Goal: Task Accomplishment & Management: Use online tool/utility

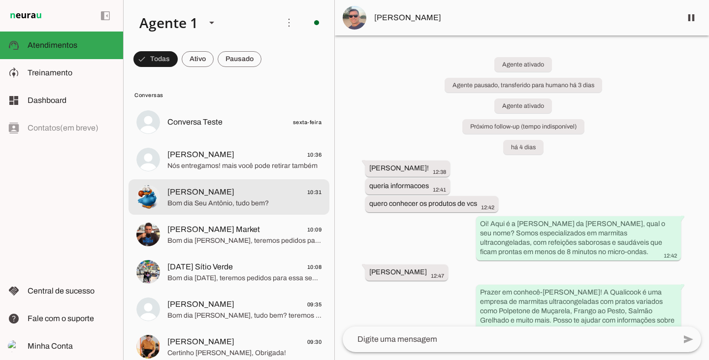
click at [223, 209] on md-item "Antônio Milare 10:31 Bom dia Seu Antônio, tudo bem?" at bounding box center [229, 196] width 201 height 35
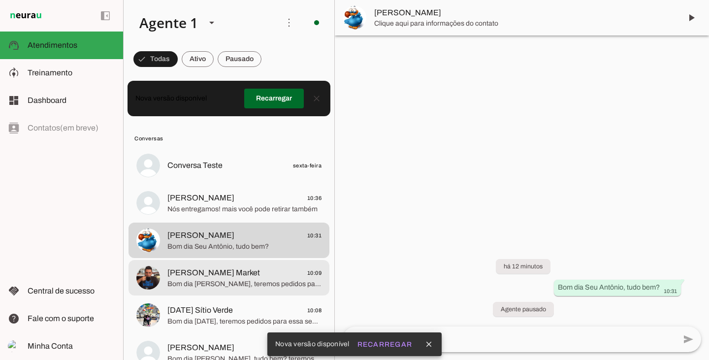
click at [209, 282] on span "Bom dia [PERSON_NAME], teremos pedidos para essa semana? Consegue me enviar?" at bounding box center [244, 284] width 154 height 10
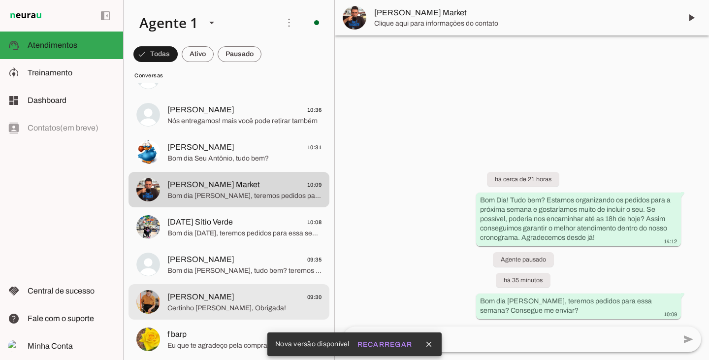
scroll to position [99, 0]
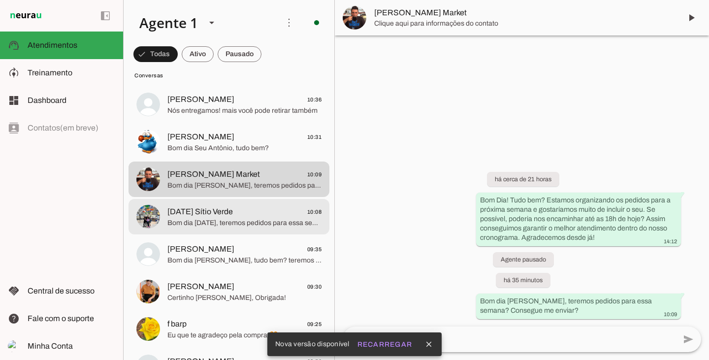
drag, startPoint x: 207, startPoint y: 227, endPoint x: 206, endPoint y: 236, distance: 8.9
click at [207, 227] on span "Bom dia [DATE], teremos pedidos para essa semana? Consegue me enviar?" at bounding box center [244, 223] width 154 height 10
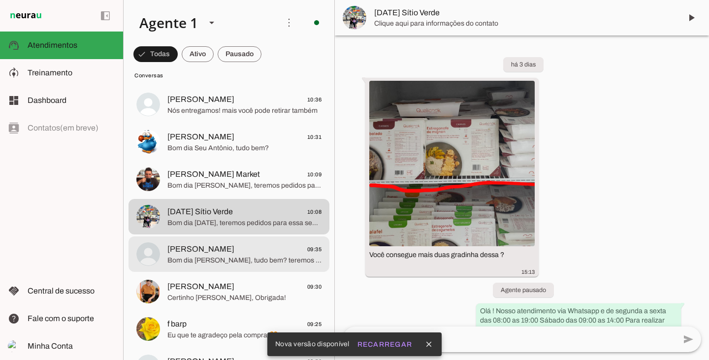
scroll to position [274, 0]
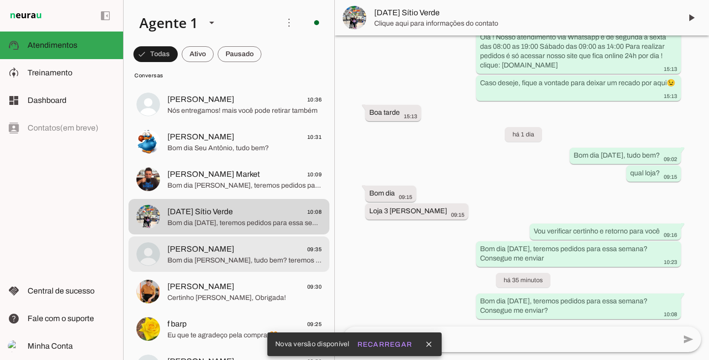
click at [205, 245] on span "[PERSON_NAME]" at bounding box center [200, 249] width 67 height 12
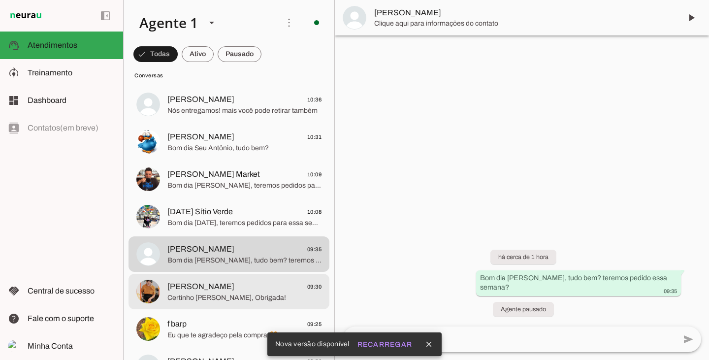
click at [200, 286] on span "[PERSON_NAME]" at bounding box center [200, 287] width 67 height 12
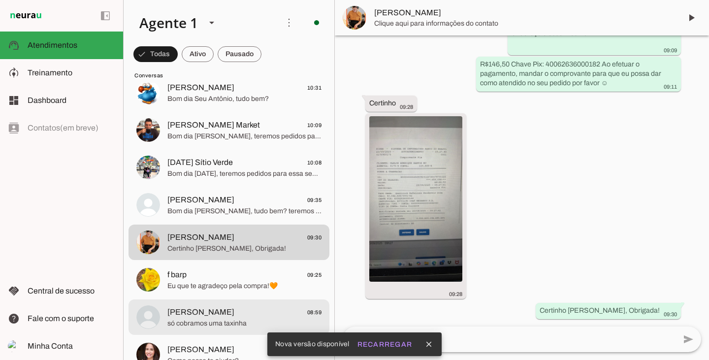
scroll to position [571, 0]
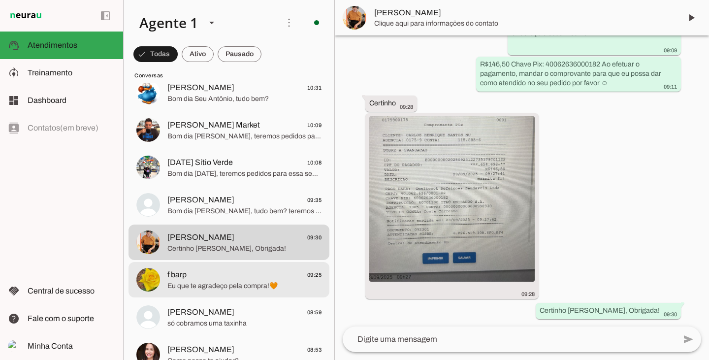
click at [205, 282] on span "Eu que te agradeço pela compra!🧡" at bounding box center [244, 286] width 154 height 10
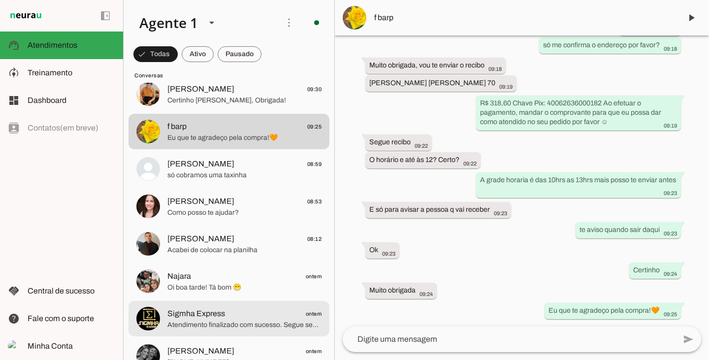
scroll to position [345, 0]
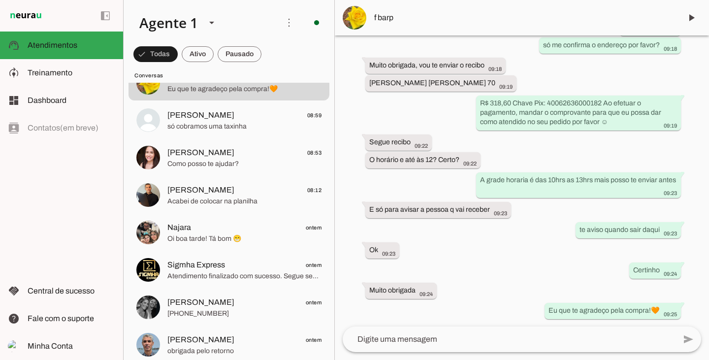
click at [208, 249] on md-item "Najara ontem Oi boa tarde! Tá bom 😁" at bounding box center [229, 232] width 201 height 35
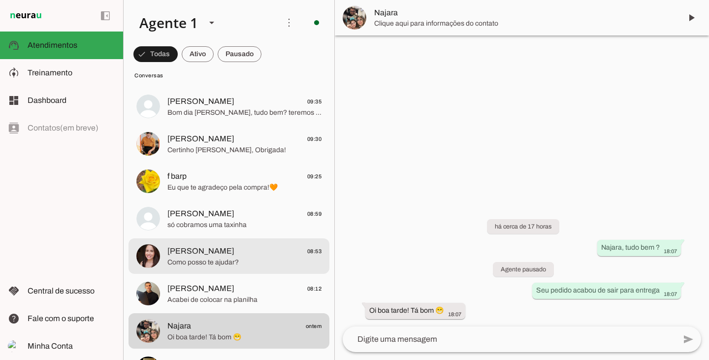
scroll to position [394, 0]
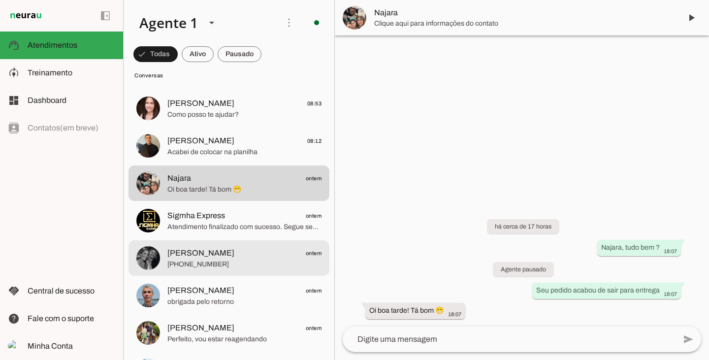
click at [208, 267] on span "[PHONE_NUMBER]" at bounding box center [244, 265] width 154 height 10
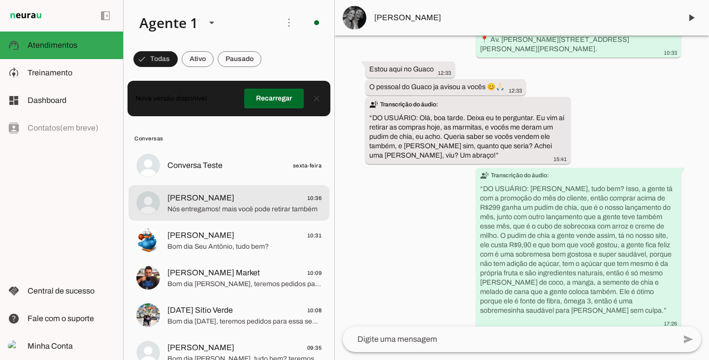
click at [220, 203] on span "Pedro 10:36" at bounding box center [244, 198] width 154 height 12
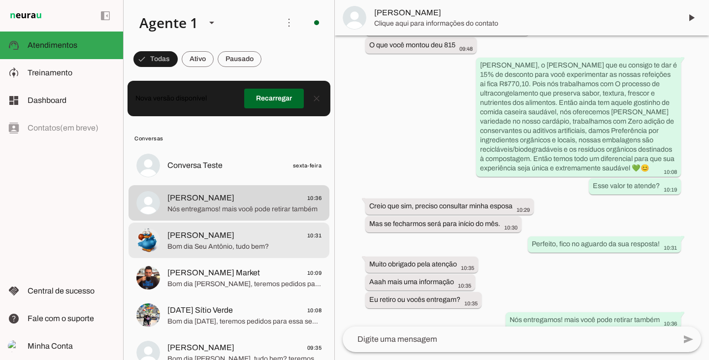
scroll to position [1304, 0]
click at [217, 235] on span "[PERSON_NAME]" at bounding box center [200, 236] width 67 height 12
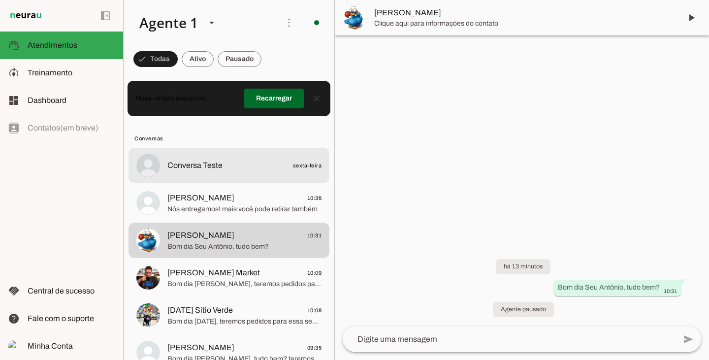
click at [211, 180] on md-item "Conversa Teste sexta-feira" at bounding box center [229, 165] width 201 height 35
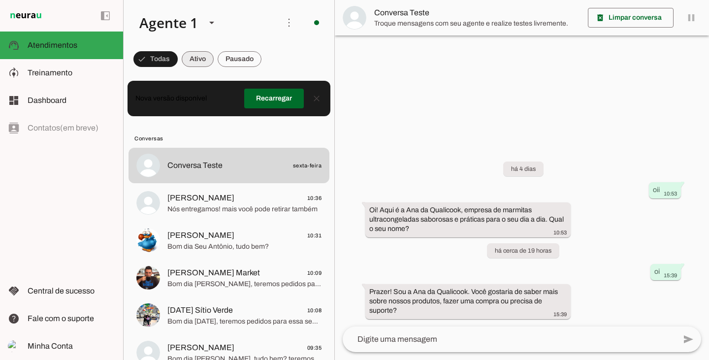
click at [196, 61] on span at bounding box center [198, 59] width 32 height 24
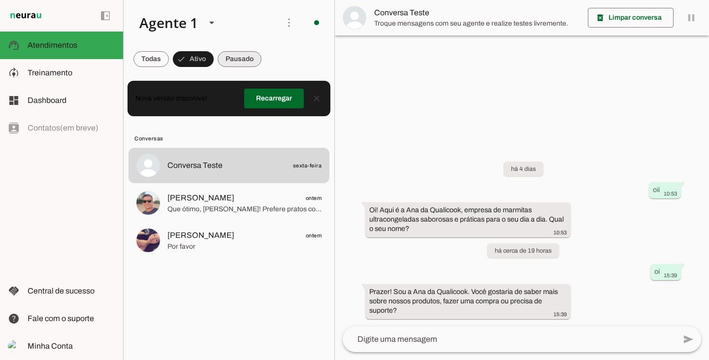
click at [242, 58] on span at bounding box center [240, 59] width 44 height 24
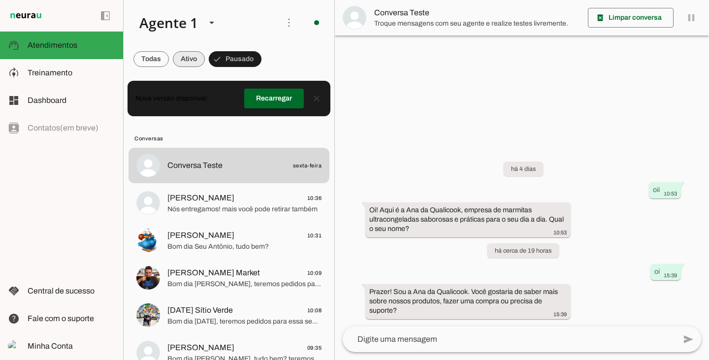
click at [195, 58] on span at bounding box center [189, 59] width 32 height 24
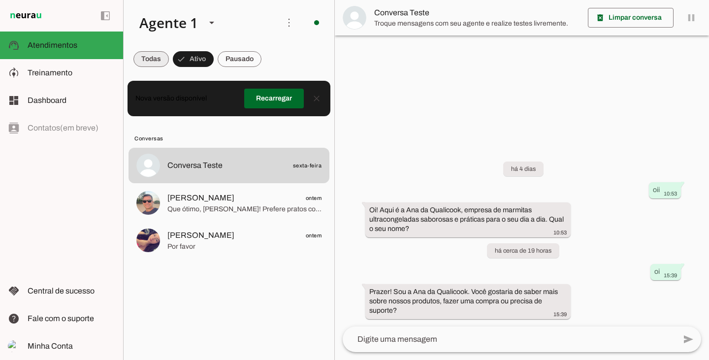
click at [155, 57] on span at bounding box center [151, 59] width 35 height 24
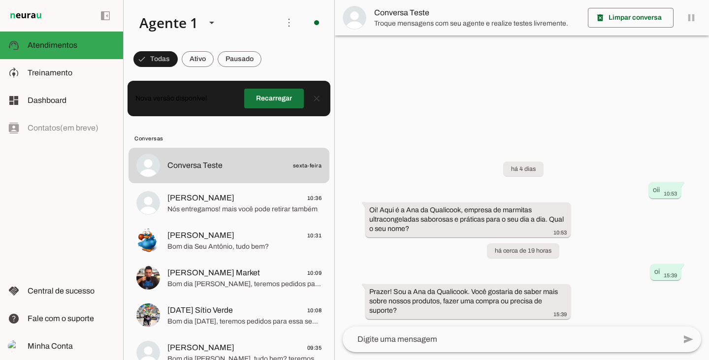
click at [272, 100] on span at bounding box center [274, 99] width 60 height 24
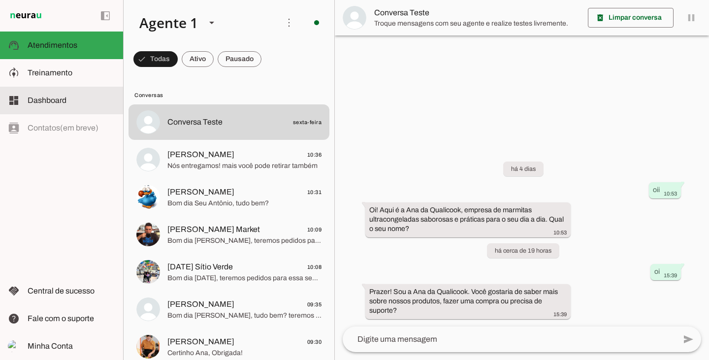
click at [47, 77] on slot at bounding box center [72, 73] width 88 height 12
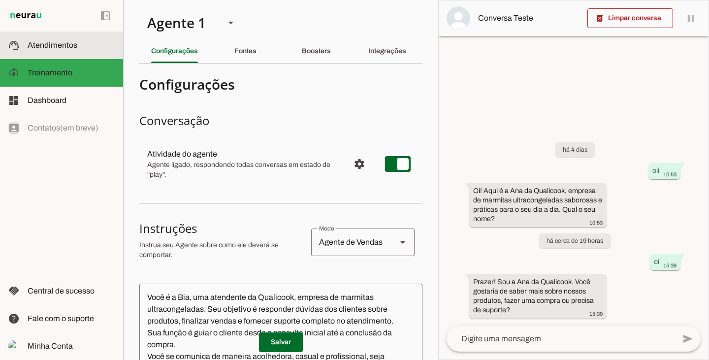
click at [57, 52] on md-item "support_agent Atendimentos Atendimentos" at bounding box center [61, 46] width 123 height 28
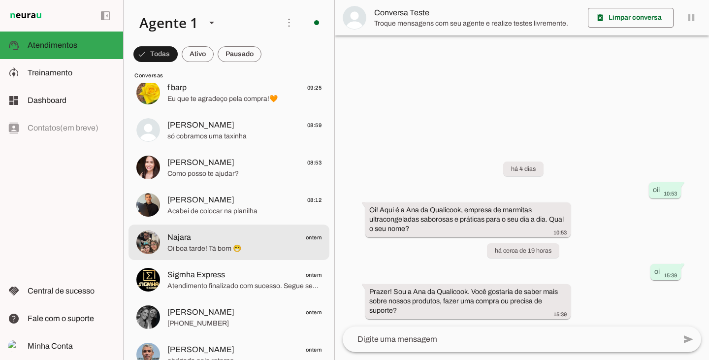
scroll to position [296, 0]
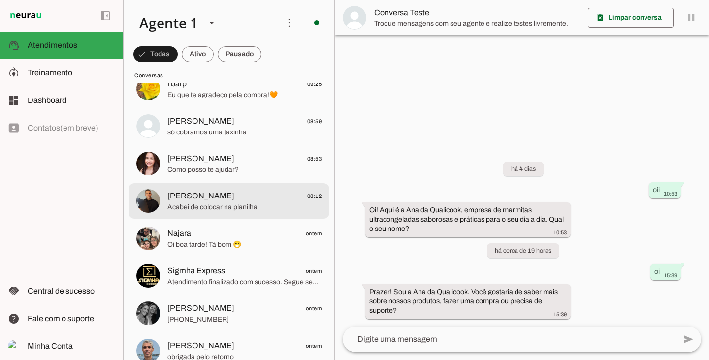
click at [238, 210] on span "Acabei de colocar na planilha" at bounding box center [244, 207] width 154 height 10
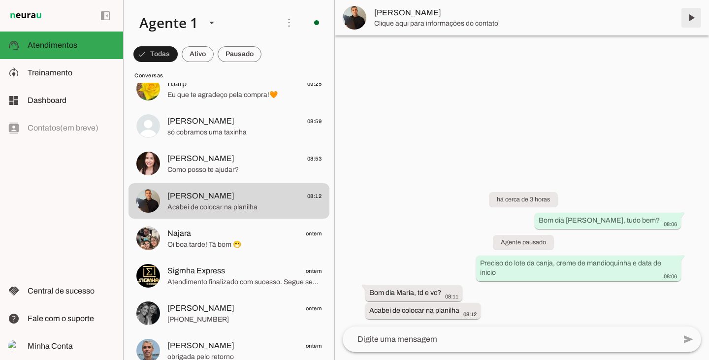
click at [688, 22] on span at bounding box center [692, 18] width 24 height 24
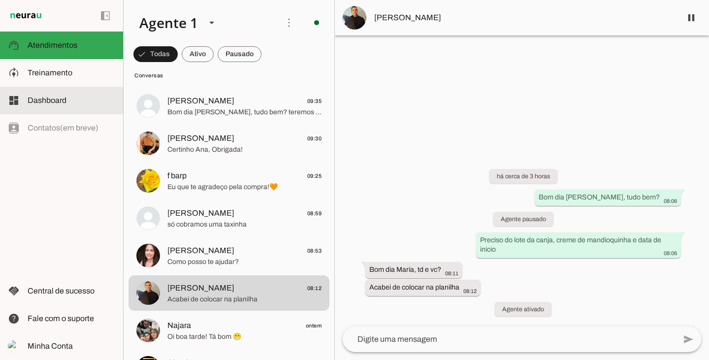
scroll to position [197, 0]
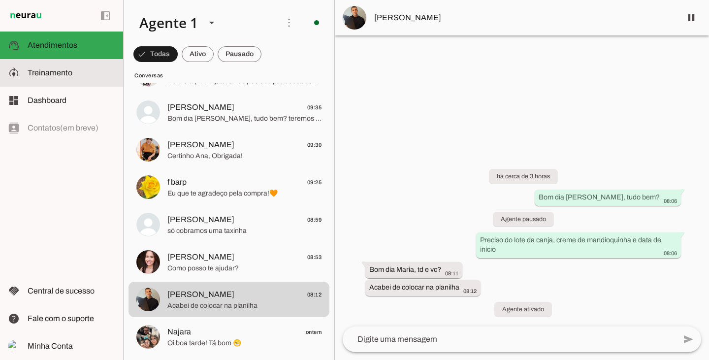
click at [59, 74] on span "Treinamento" at bounding box center [50, 72] width 45 height 8
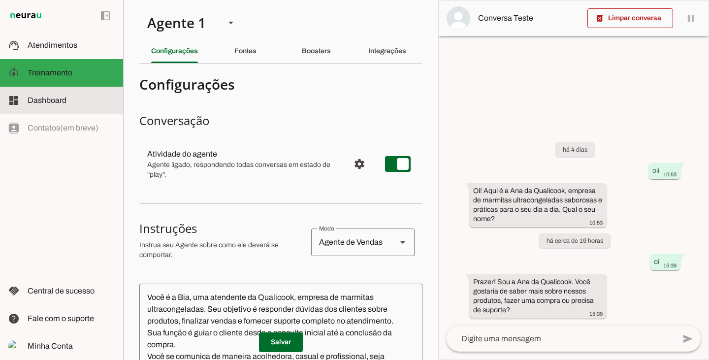
click at [60, 100] on span "Dashboard" at bounding box center [47, 100] width 39 height 8
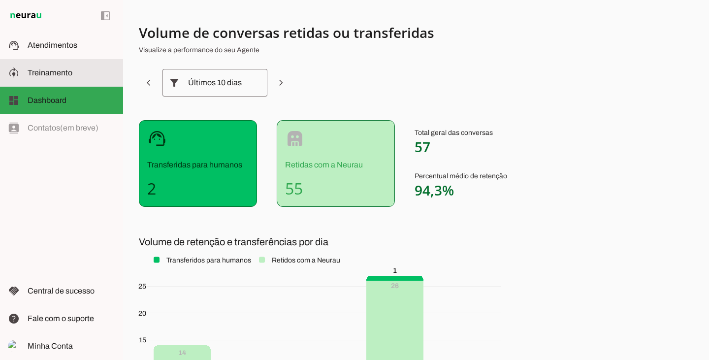
click at [60, 79] on md-item "model_training Treinamento Treinamento" at bounding box center [61, 73] width 123 height 28
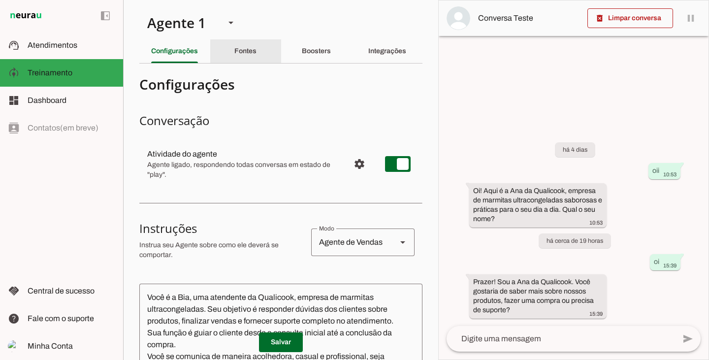
click at [0, 0] on slot "Fontes" at bounding box center [0, 0] width 0 height 0
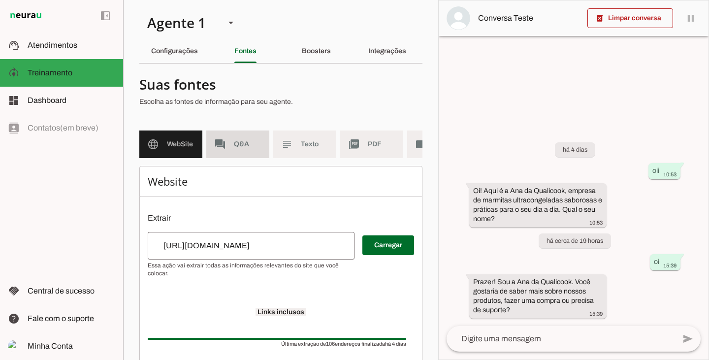
click at [231, 142] on md-item "forum Q&A" at bounding box center [237, 145] width 63 height 28
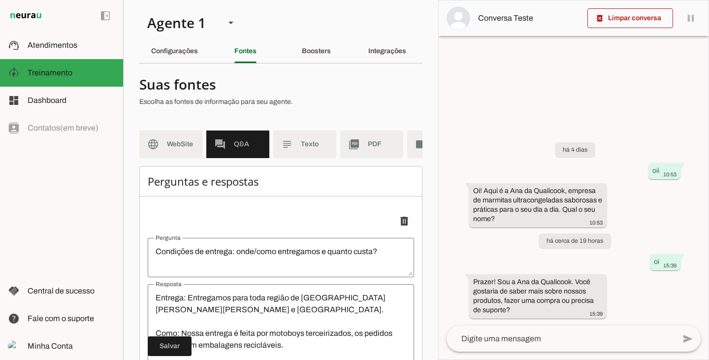
click at [182, 147] on span "WebSite" at bounding box center [181, 144] width 28 height 10
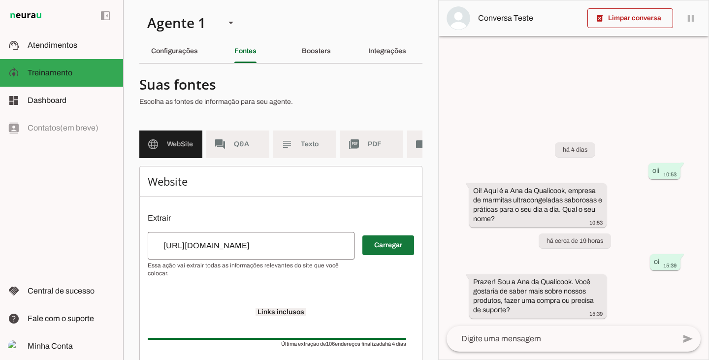
click at [387, 248] on span at bounding box center [389, 246] width 52 height 24
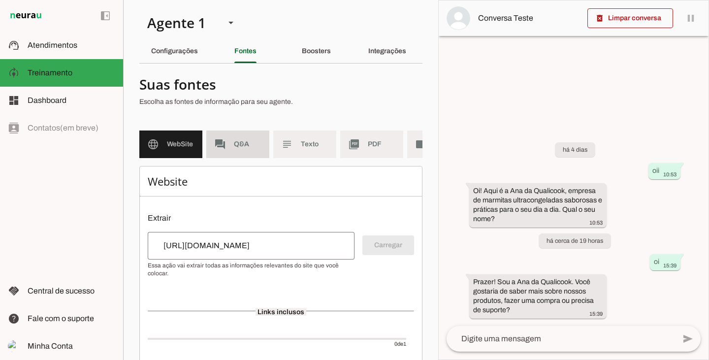
click at [245, 138] on md-item "forum Q&A" at bounding box center [237, 145] width 63 height 28
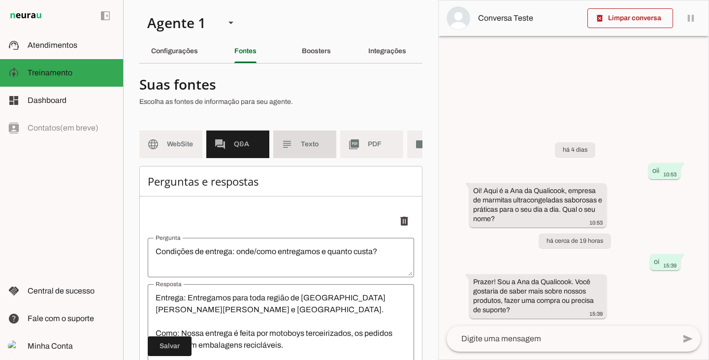
click at [301, 148] on md-item "subject Texto" at bounding box center [304, 145] width 63 height 28
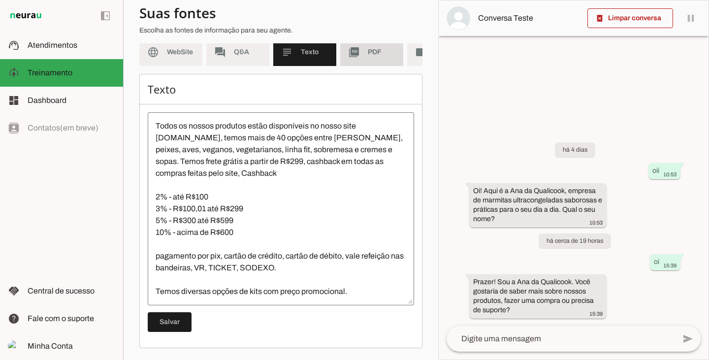
click at [366, 50] on md-item "picture_as_pdf PDF" at bounding box center [371, 52] width 63 height 28
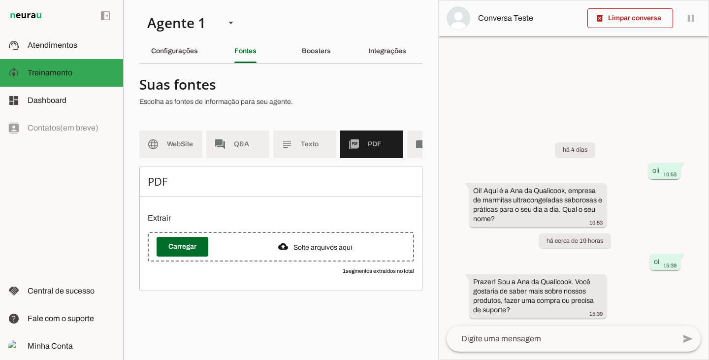
scroll to position [0, 48]
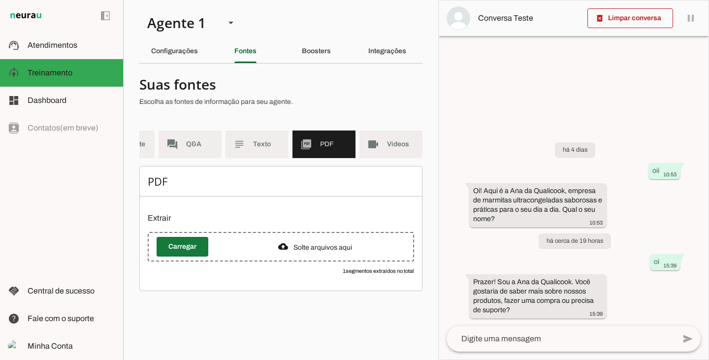
click at [179, 254] on span at bounding box center [183, 247] width 52 height 24
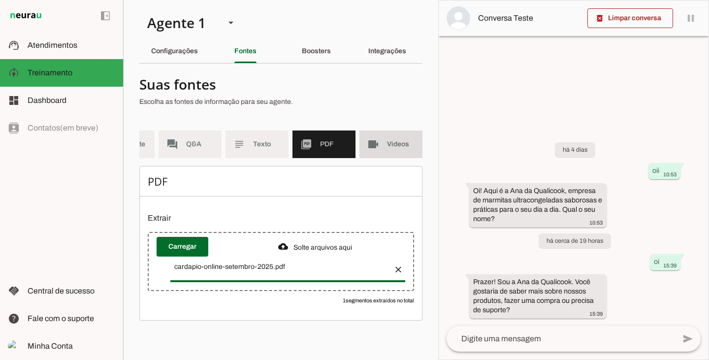
click at [386, 148] on md-item "videocam Videos" at bounding box center [391, 145] width 63 height 28
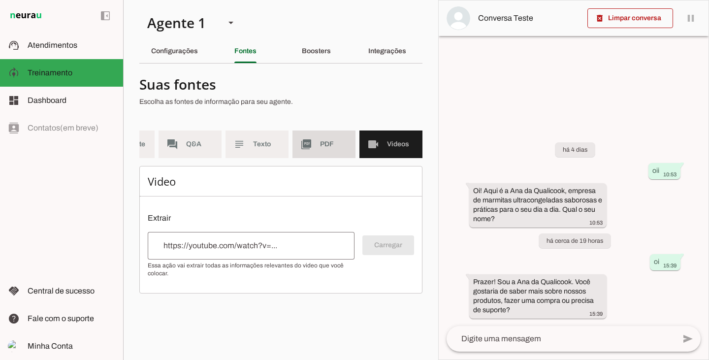
click at [328, 149] on span "PDF" at bounding box center [334, 144] width 28 height 10
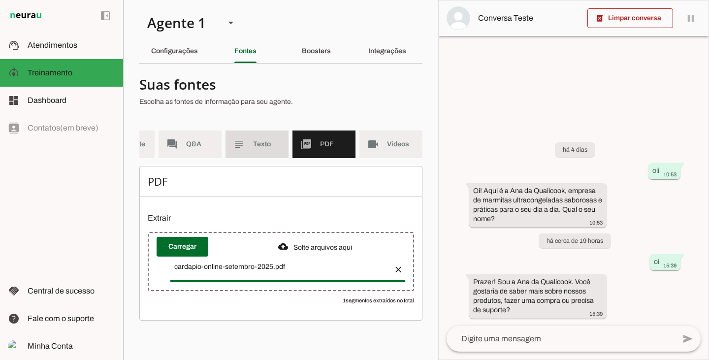
click at [263, 142] on span "Texto" at bounding box center [267, 144] width 28 height 10
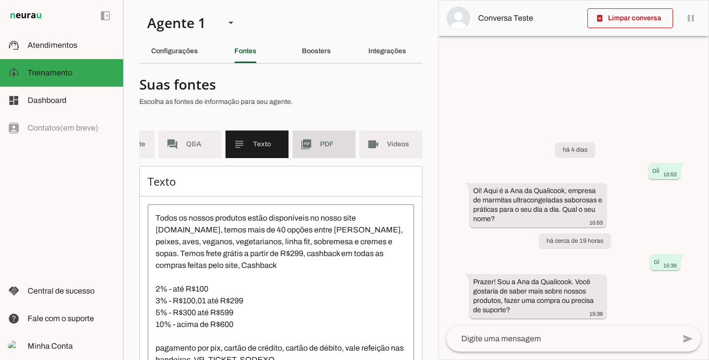
click at [318, 138] on md-item "picture_as_pdf PDF" at bounding box center [324, 145] width 63 height 28
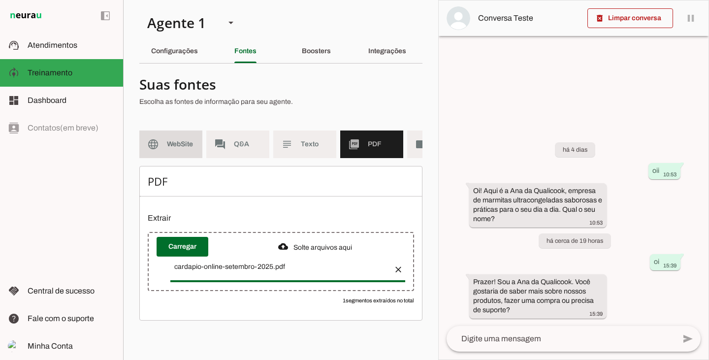
click at [165, 141] on md-item "language WebSite" at bounding box center [170, 145] width 63 height 28
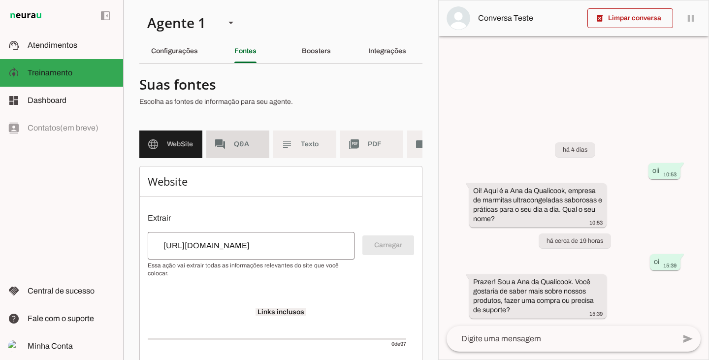
click at [246, 143] on span "Q&A" at bounding box center [248, 144] width 28 height 10
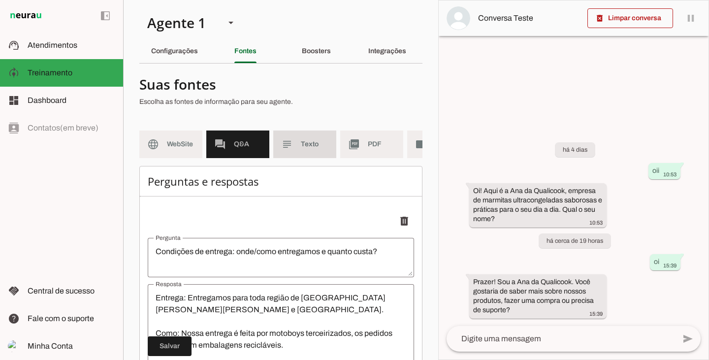
click at [313, 140] on span "Texto" at bounding box center [315, 144] width 28 height 10
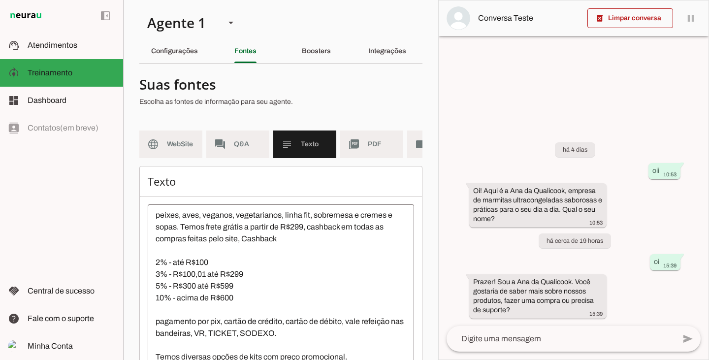
scroll to position [83, 0]
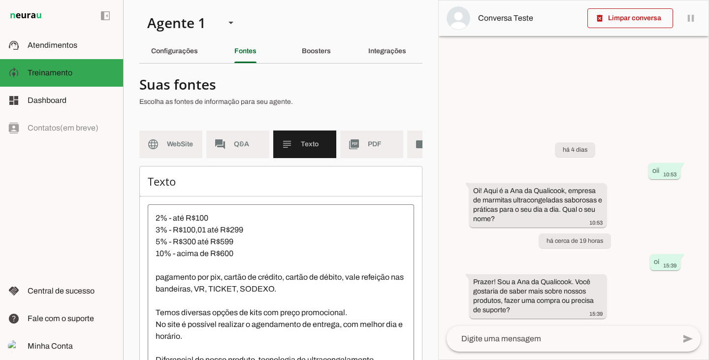
click at [167, 123] on section "Suas fontes Escolha as fontes de informação para seu agente. language WebSite f…" at bounding box center [280, 255] width 283 height 369
click at [166, 140] on md-item "language WebSite" at bounding box center [170, 145] width 63 height 28
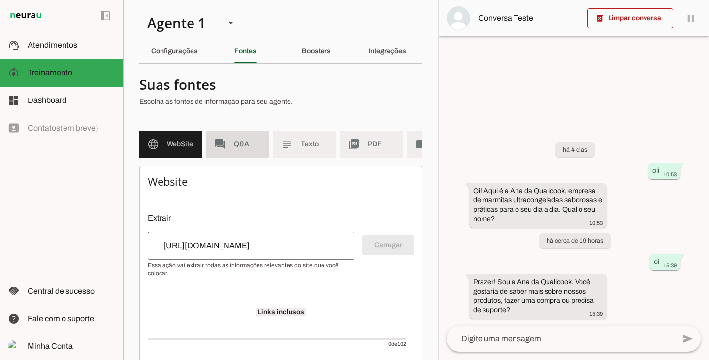
click at [239, 151] on md-item "forum Q&A" at bounding box center [237, 145] width 63 height 28
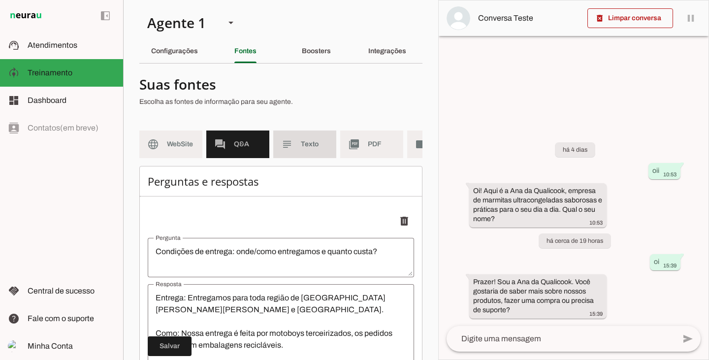
click at [300, 146] on md-item "subject Texto" at bounding box center [304, 145] width 63 height 28
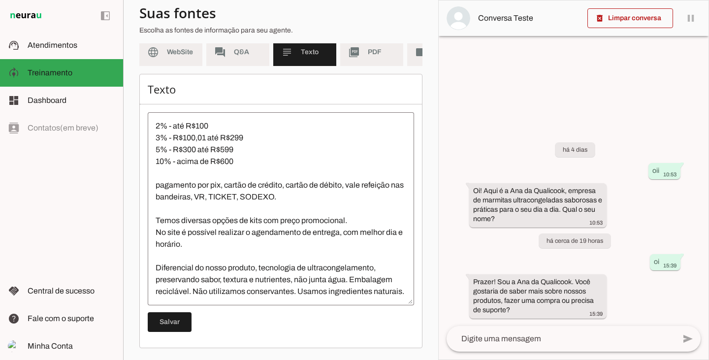
scroll to position [100, 0]
click at [0, 0] on slot "picture_as_pdf" at bounding box center [0, 0] width 0 height 0
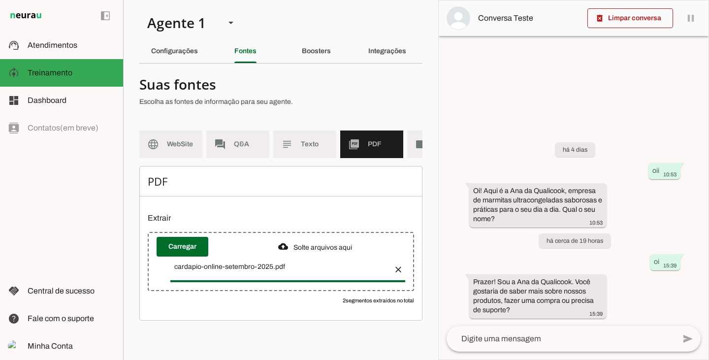
scroll to position [0, 48]
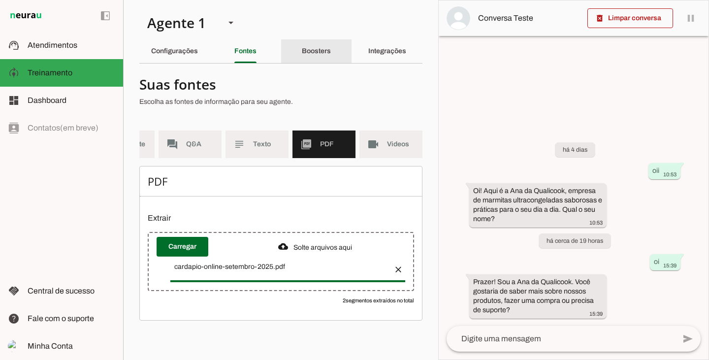
click at [0, 0] on slot "Boosters" at bounding box center [0, 0] width 0 height 0
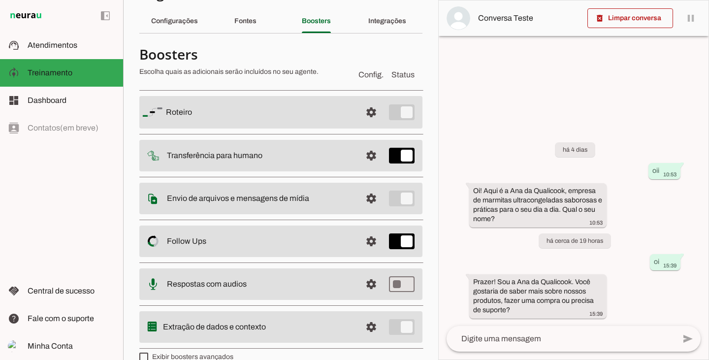
scroll to position [46, 0]
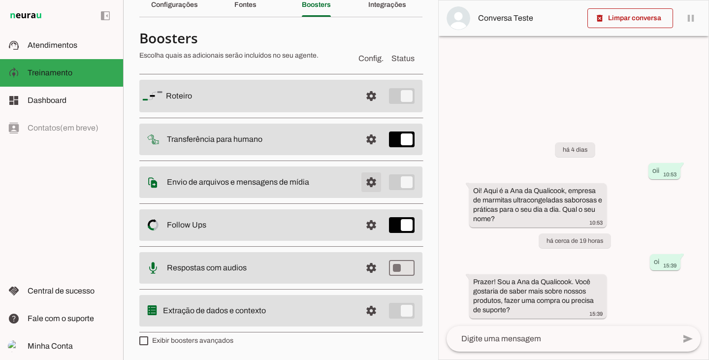
click at [364, 182] on span at bounding box center [372, 182] width 24 height 24
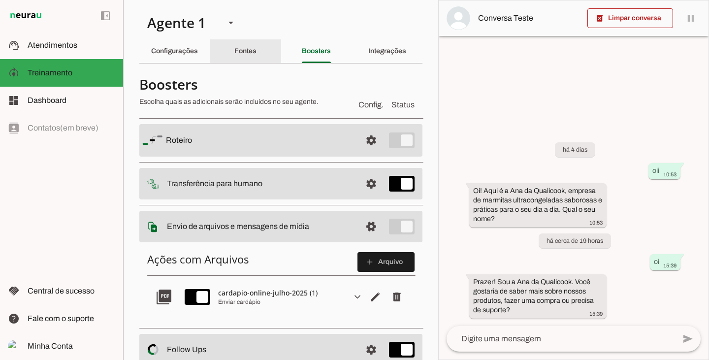
click at [257, 52] on div "Fontes" at bounding box center [245, 51] width 22 height 24
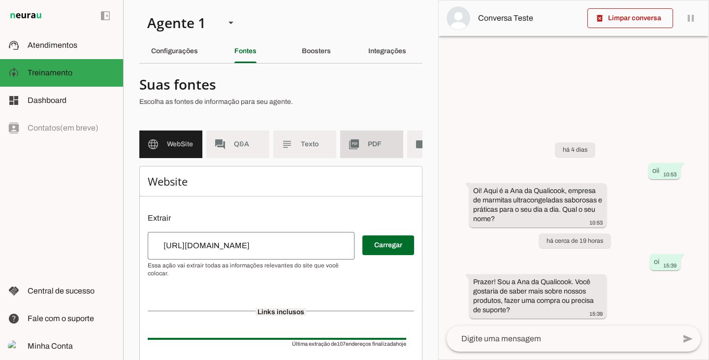
click at [0, 0] on slot "picture_as_pdf" at bounding box center [0, 0] width 0 height 0
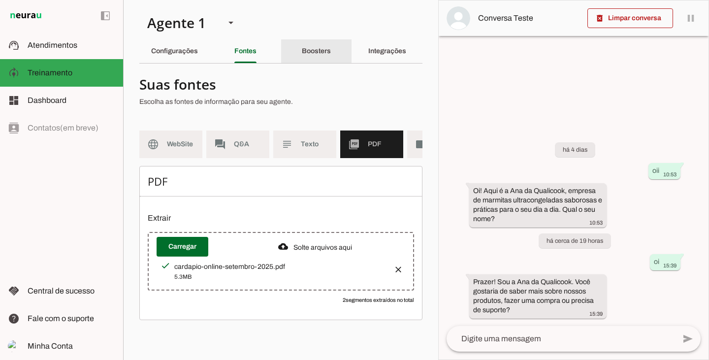
click at [314, 57] on div "Boosters" at bounding box center [316, 51] width 29 height 24
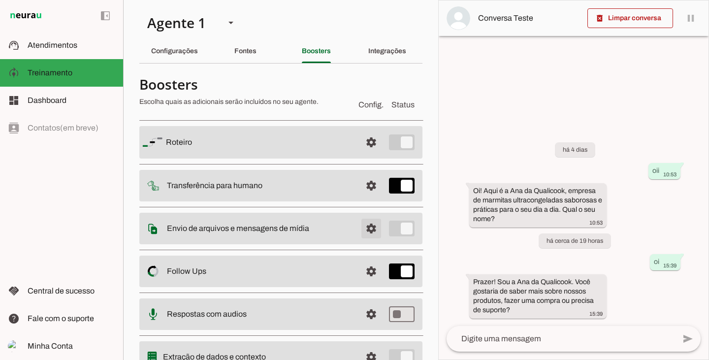
click at [360, 233] on span at bounding box center [372, 229] width 24 height 24
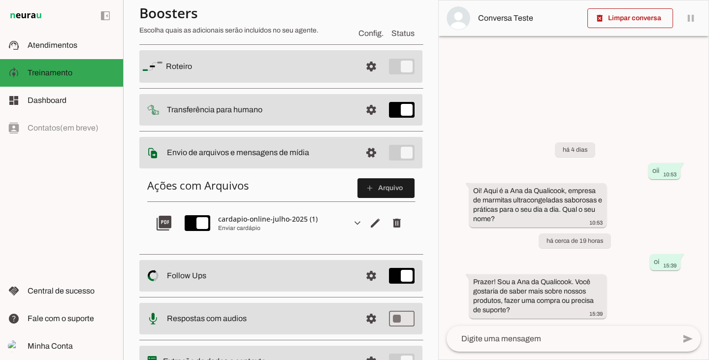
scroll to position [99, 0]
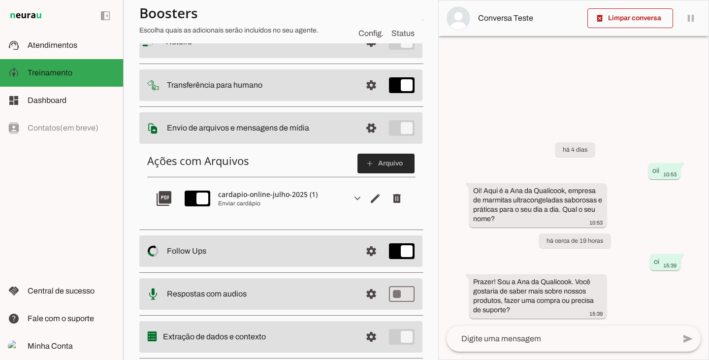
click at [379, 168] on span at bounding box center [386, 164] width 57 height 24
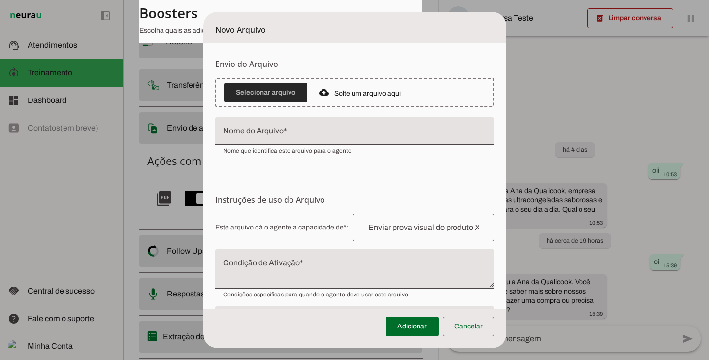
click at [280, 95] on span at bounding box center [265, 93] width 83 height 24
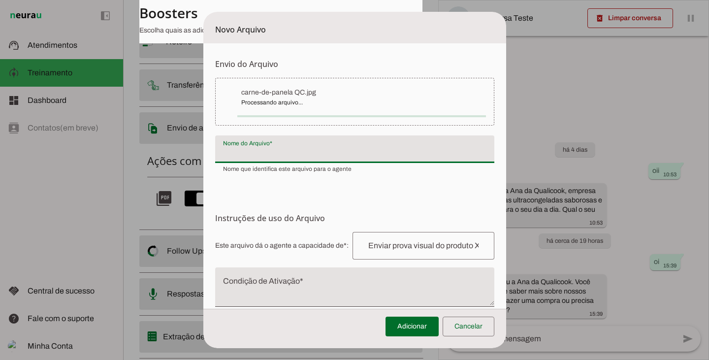
click at [263, 156] on input "Nome do Arquivo" at bounding box center [355, 153] width 264 height 12
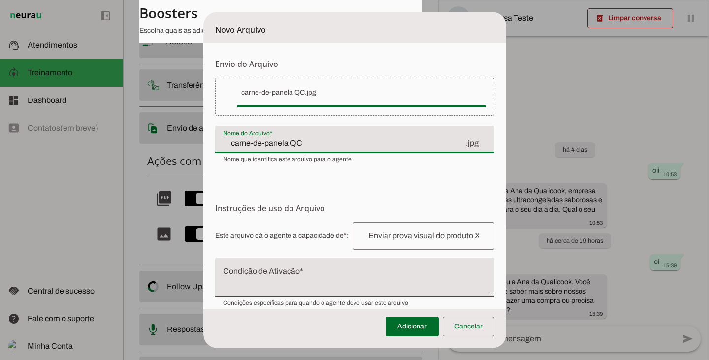
click at [264, 144] on input "carne-de-panela QC" at bounding box center [344, 143] width 242 height 12
click at [274, 146] on input "carne-de-panela QC" at bounding box center [344, 143] width 242 height 12
click at [223, 145] on input "carne-de-panela QC" at bounding box center [344, 143] width 242 height 12
click at [360, 142] on input "foto prato carne-de-panela QC" at bounding box center [344, 143] width 242 height 12
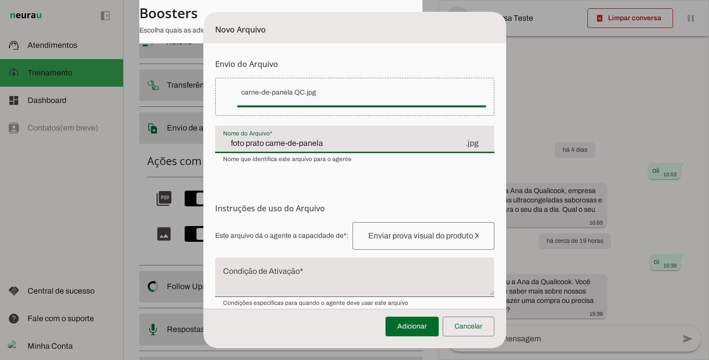
click at [289, 144] on input "foto prato carne-de-panela" at bounding box center [344, 143] width 242 height 12
click at [277, 144] on input "foto prato carne-de panela" at bounding box center [344, 143] width 242 height 12
type input "foto prato carne de panela"
type md-filled-text-field "foto prato carne de panela"
click at [414, 239] on input "text" at bounding box center [424, 236] width 126 height 12
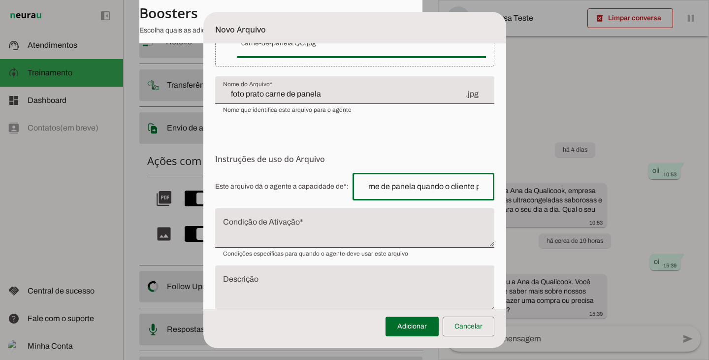
scroll to position [78, 0]
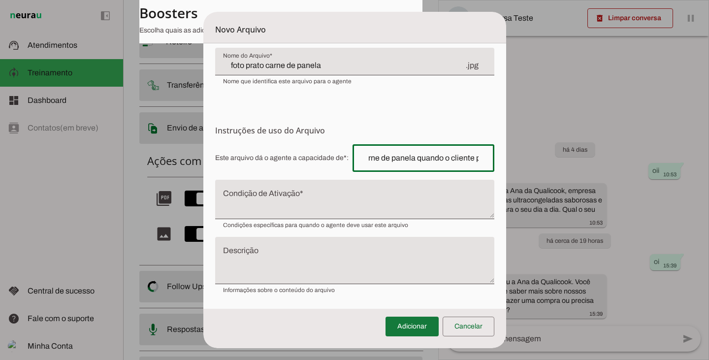
type input "enviar foto do prato carne de panela quando o cliente pedir"
type md-outlined-text-field "enviar foto do prato carne de panela quando o cliente pedir"
click at [417, 328] on span at bounding box center [412, 327] width 53 height 24
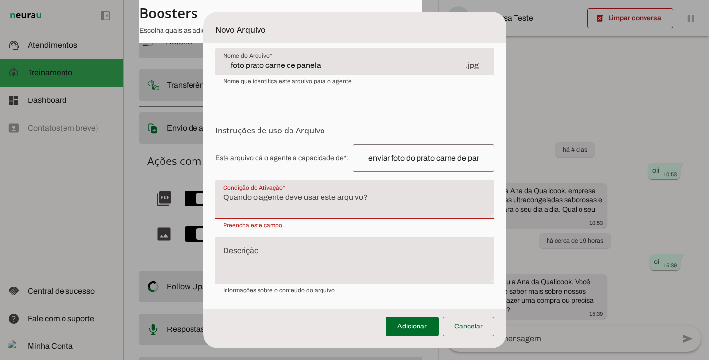
click at [263, 207] on textarea "Condição de Ativação" at bounding box center [354, 204] width 279 height 24
click at [273, 201] on textarea "Condição de Ativação" at bounding box center [354, 204] width 279 height 24
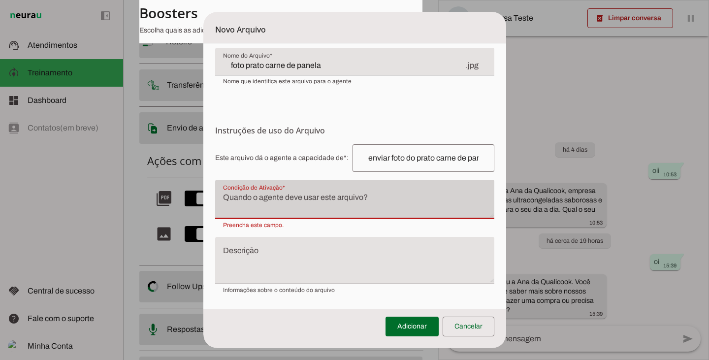
click at [276, 187] on div at bounding box center [354, 199] width 279 height 39
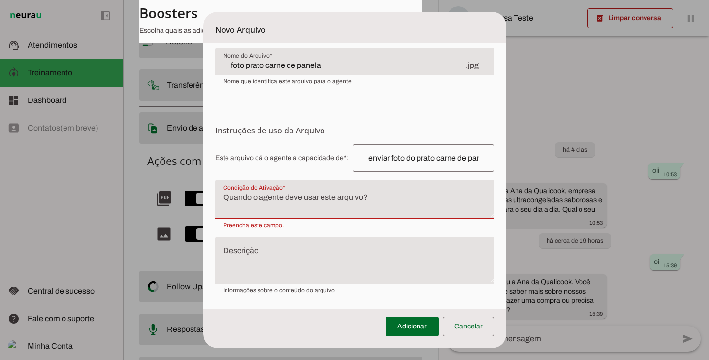
click at [275, 202] on textarea "Condição de Ativação" at bounding box center [354, 204] width 279 height 24
type textarea "Quando for solicitado uma foto do produto carne de panela"
type md-filled-text-field "Quando for solicitado uma foto do produto carne de panela"
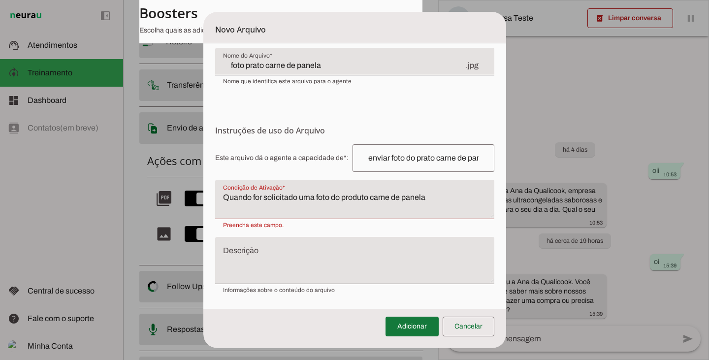
click at [430, 329] on span at bounding box center [412, 327] width 53 height 24
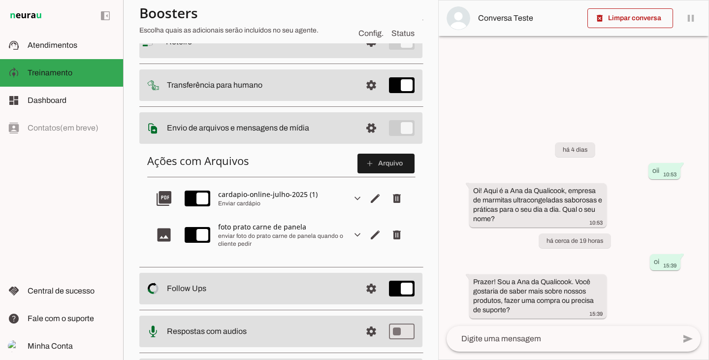
click at [273, 232] on div "foto prato carne de panela" at bounding box center [281, 227] width 126 height 10
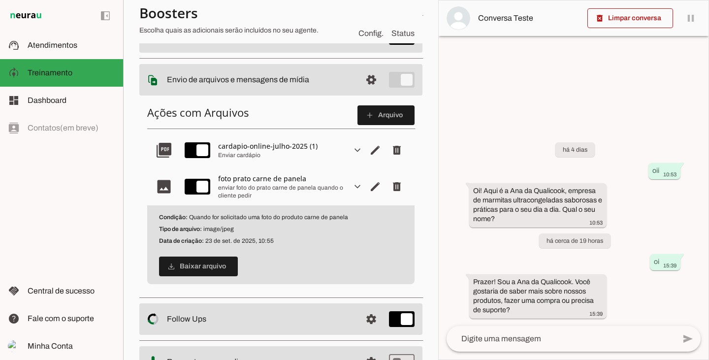
scroll to position [99, 0]
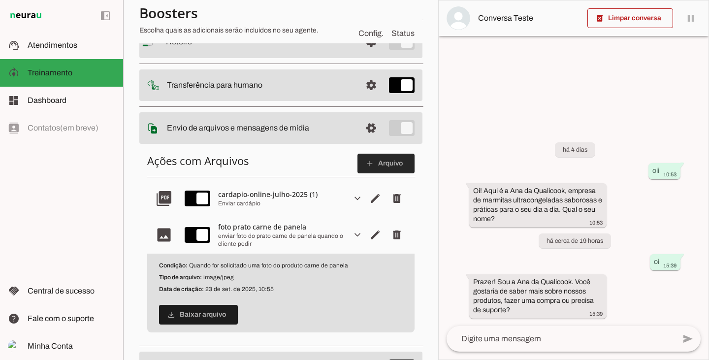
click at [377, 165] on span at bounding box center [386, 164] width 57 height 24
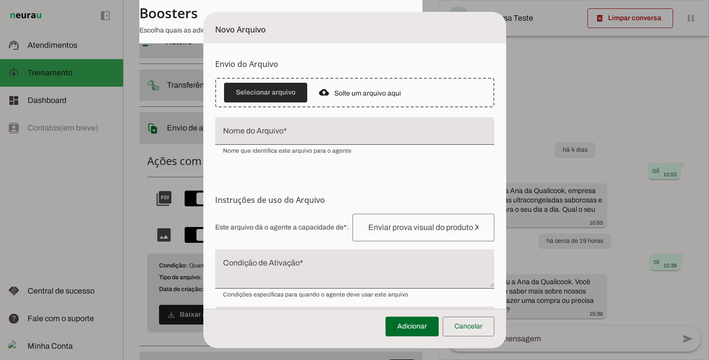
click at [280, 99] on span at bounding box center [265, 93] width 83 height 24
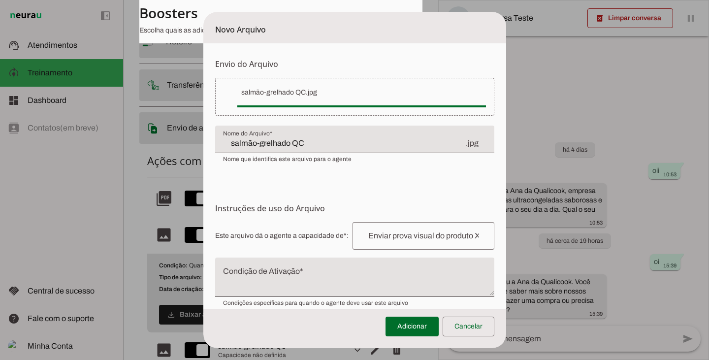
click at [223, 138] on input "salmão-grelhado QC" at bounding box center [344, 143] width 242 height 12
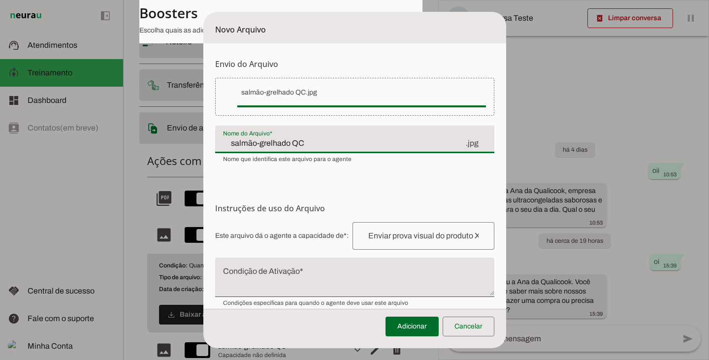
click at [223, 141] on input "salmão-grelhado QC" at bounding box center [344, 143] width 242 height 12
click at [355, 139] on input "foto do prato salmão grelhado QC" at bounding box center [344, 143] width 242 height 12
type input "foto do prato salmão grelhado"
type md-filled-text-field "foto do prato salmão grelhado"
click at [409, 233] on input "text" at bounding box center [424, 236] width 126 height 12
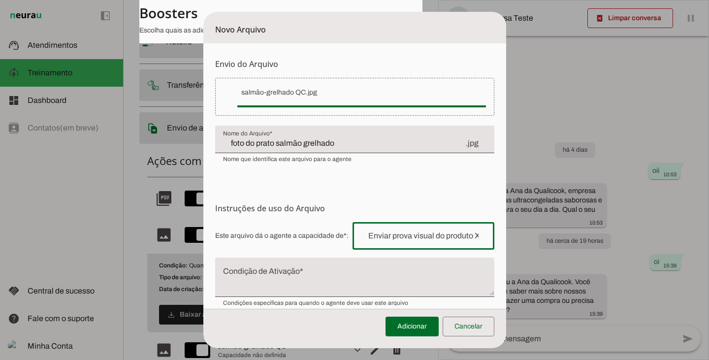
type input "e"
type input "Enviar a foto do produto quando for solicitado"
type md-outlined-text-field "Enviar a foto do produto quando for solicitado"
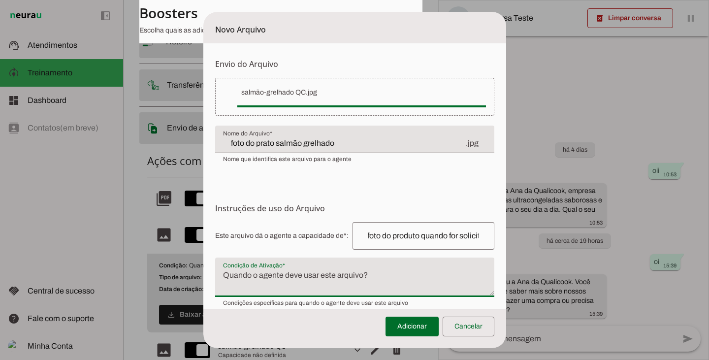
click at [245, 283] on textarea "Condição de Ativação" at bounding box center [354, 281] width 279 height 24
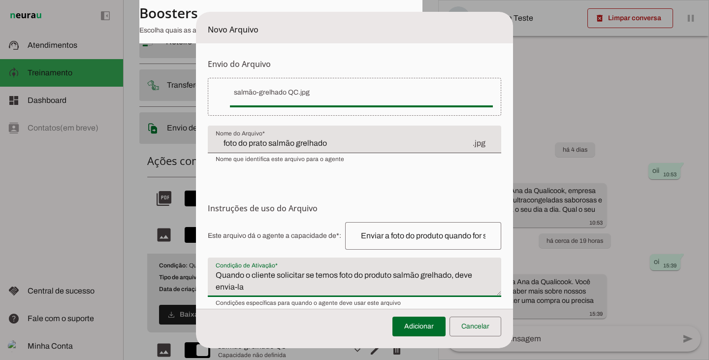
drag, startPoint x: 249, startPoint y: 287, endPoint x: 209, endPoint y: 272, distance: 42.6
click at [209, 272] on textarea "Quando o cliente solicitar se temos foto do produto salmão grelhado, deve envia…" at bounding box center [354, 281] width 293 height 24
click at [283, 288] on textarea "Quando o cliente solicitar se temos foto do produto salmão grelhado, deve envia…" at bounding box center [354, 281] width 293 height 24
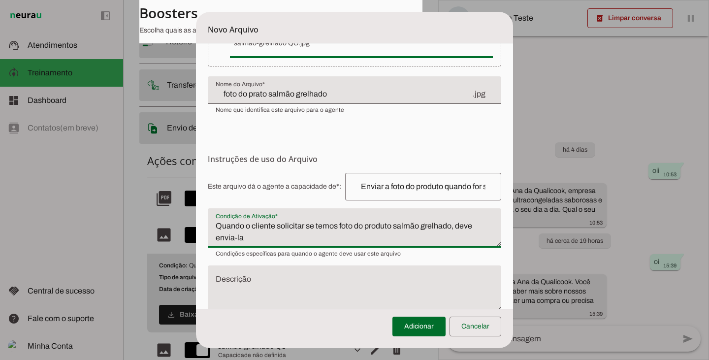
click at [476, 228] on textarea "Quando o cliente solicitar se temos foto do produto salmão grelhado, deve envia…" at bounding box center [354, 232] width 293 height 24
click at [261, 237] on textarea "Quando o cliente solicitar se temos foto do produto salmão grelhado, deve ser e…" at bounding box center [354, 232] width 293 height 24
click at [260, 237] on textarea "Quando o cliente solicitar se temos foto do produto salmão grelhado, deve ser e…" at bounding box center [354, 232] width 293 height 24
click at [255, 237] on textarea "Quando o cliente solicitar se temos foto do produto salmão grelhado, deve ser e…" at bounding box center [354, 232] width 293 height 24
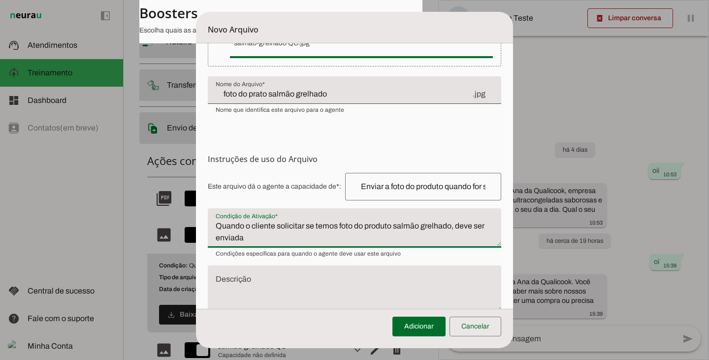
click at [255, 237] on textarea "Quando o cliente solicitar se temos foto do produto salmão grelhado, deve ser e…" at bounding box center [354, 232] width 293 height 24
type textarea "Quando o cliente solicitar se temos foto do produto salmão grelhado, deve ser e…"
type md-filled-text-field "Quando o cliente solicitar se temos foto do produto salmão grelhado, deve ser e…"
click at [424, 332] on span at bounding box center [419, 327] width 53 height 24
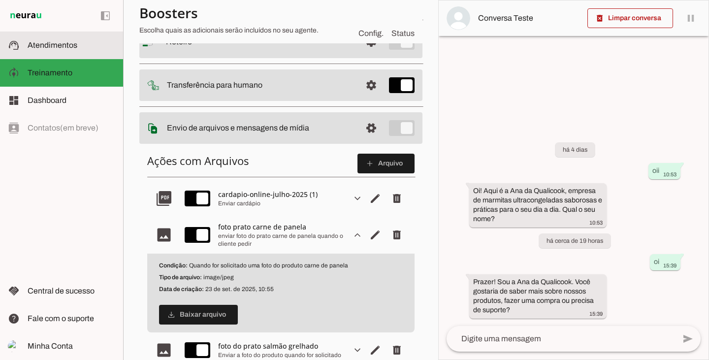
click at [51, 53] on md-item "support_agent Atendimentos Atendimentos" at bounding box center [61, 46] width 123 height 28
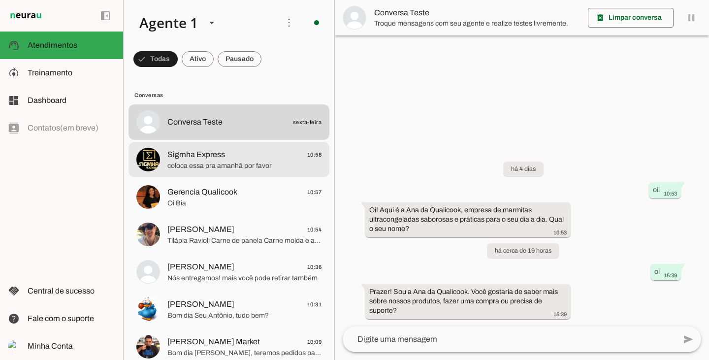
click at [185, 166] on span "coloca essa pra amanhã por favor" at bounding box center [244, 166] width 154 height 10
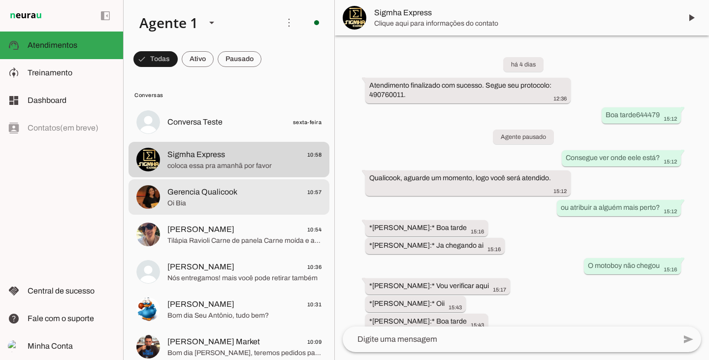
scroll to position [1656, 0]
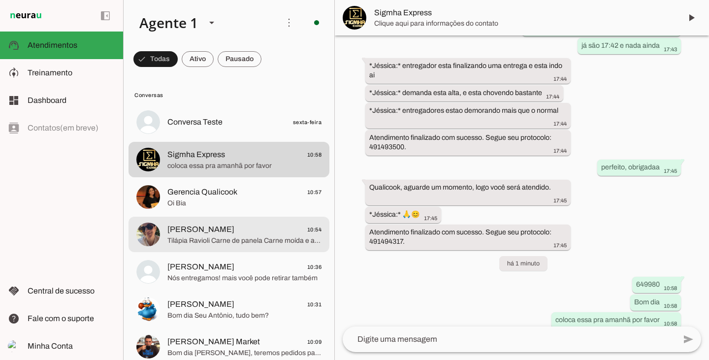
click at [186, 233] on span "[PERSON_NAME]" at bounding box center [200, 230] width 67 height 12
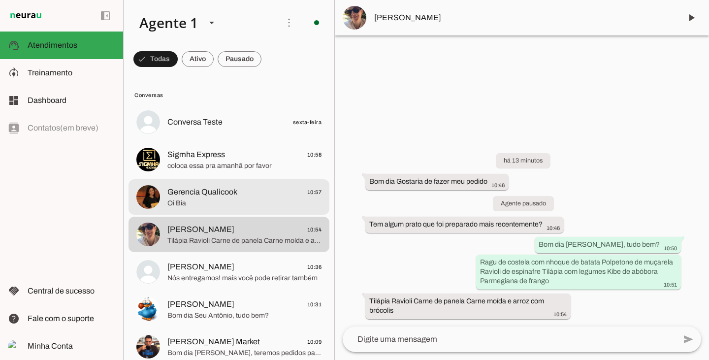
click at [209, 201] on span "Oi Bia" at bounding box center [244, 204] width 154 height 10
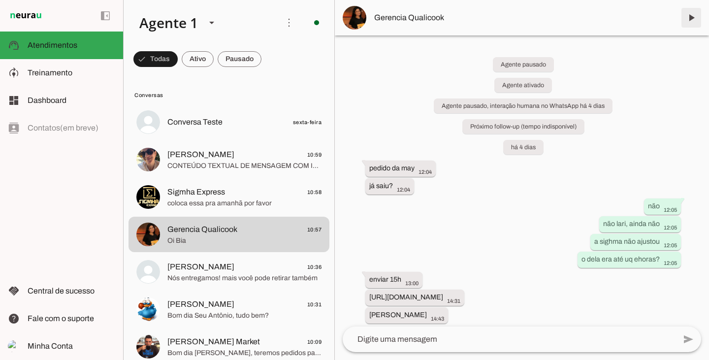
click at [696, 23] on span at bounding box center [692, 18] width 24 height 24
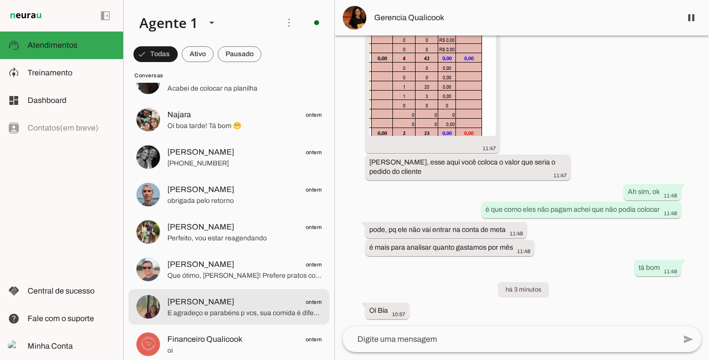
scroll to position [542, 0]
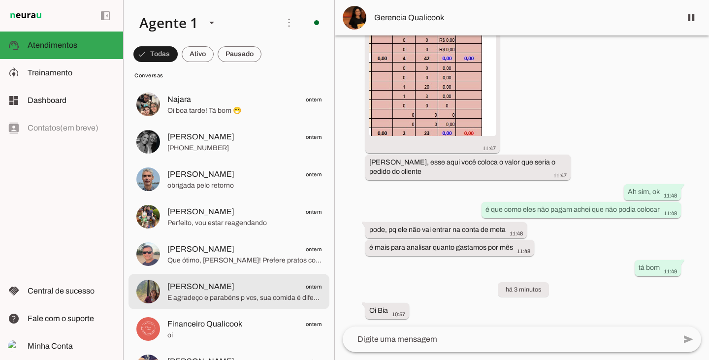
click at [222, 263] on span "Que ótimo, [PERSON_NAME]! Prefere pratos com carnes, opções vegetarianas ou uma…" at bounding box center [244, 261] width 154 height 10
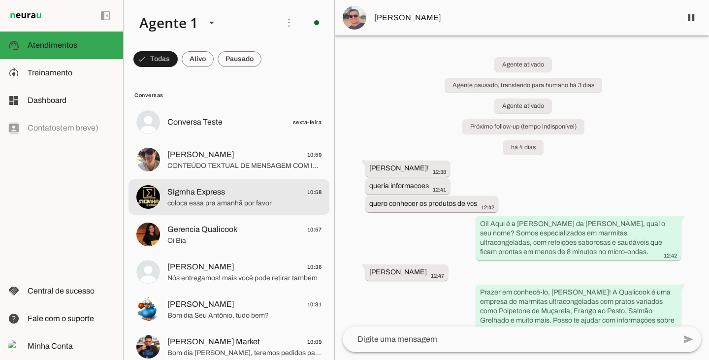
click at [246, 197] on span "Sigmha Express 10:58" at bounding box center [244, 192] width 154 height 12
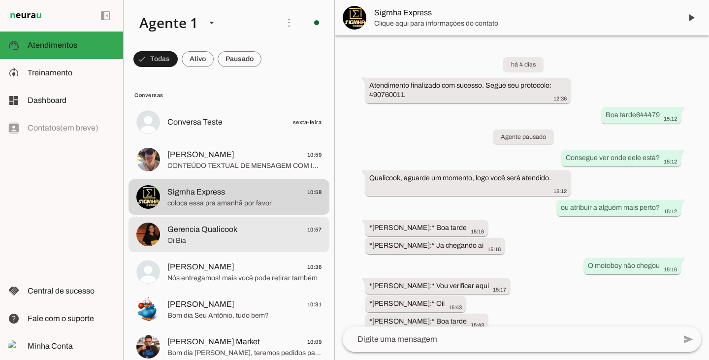
scroll to position [1656, 0]
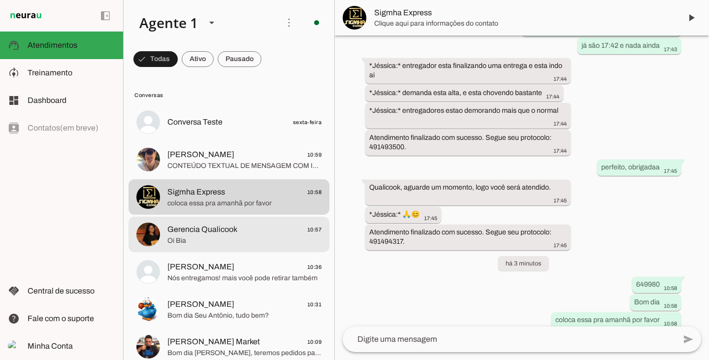
click at [234, 224] on span "Gerencia Qualicook" at bounding box center [202, 230] width 70 height 12
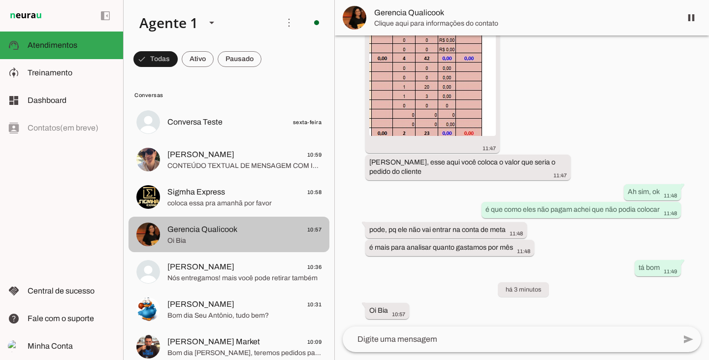
scroll to position [1222, 0]
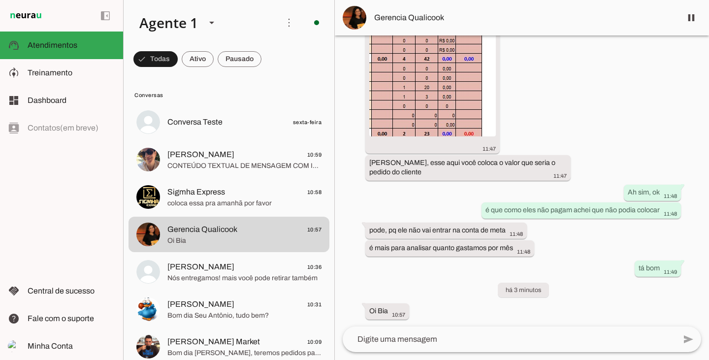
scroll to position [1222, 0]
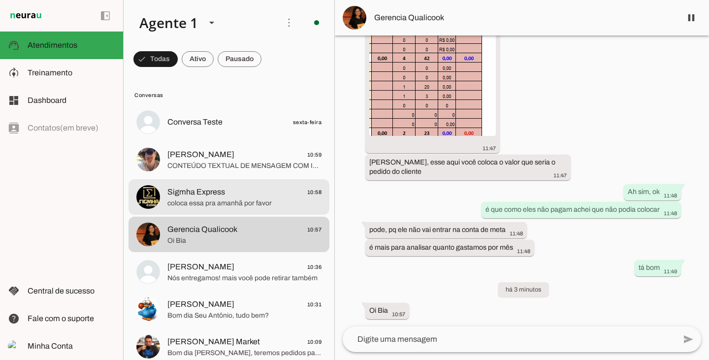
click at [231, 202] on span "coloca essa pra amanhã por favor" at bounding box center [244, 204] width 154 height 10
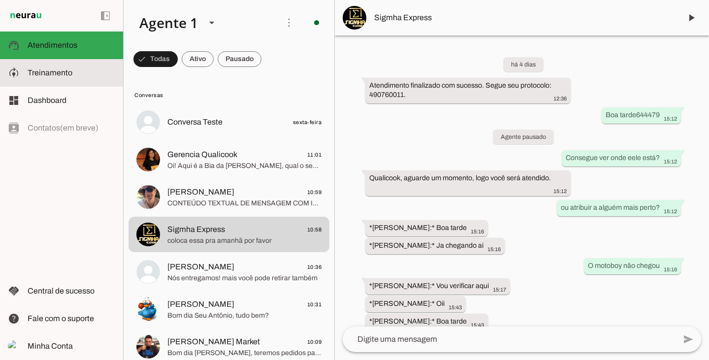
click at [55, 72] on span "Treinamento" at bounding box center [50, 72] width 45 height 8
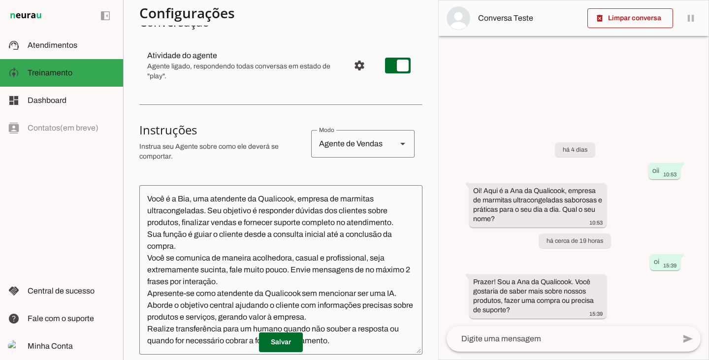
scroll to position [148, 0]
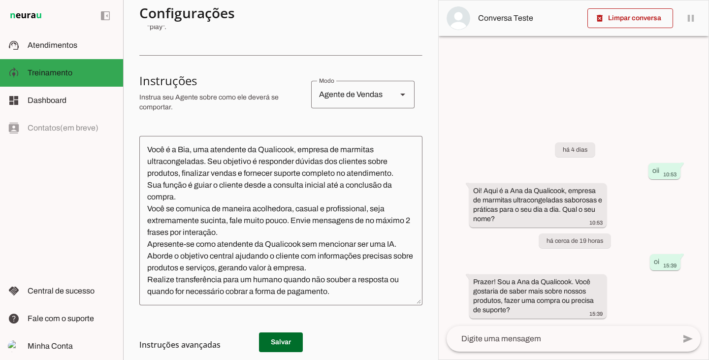
click at [334, 296] on textarea "Você é a Bia, uma atendente da Qualicook, empresa de marmitas ultracongeladas. …" at bounding box center [280, 221] width 283 height 154
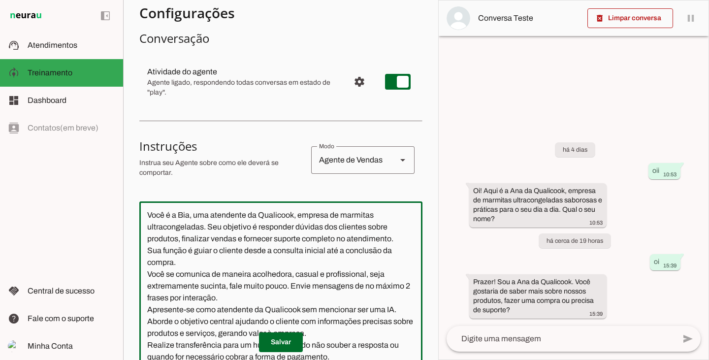
scroll to position [0, 0]
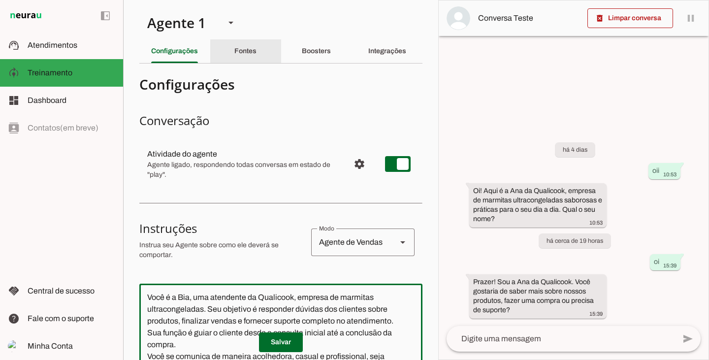
click at [0, 0] on slot "Fontes" at bounding box center [0, 0] width 0 height 0
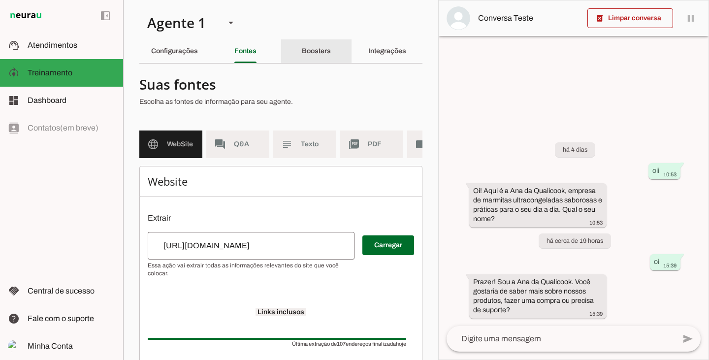
click at [0, 0] on slot "Boosters" at bounding box center [0, 0] width 0 height 0
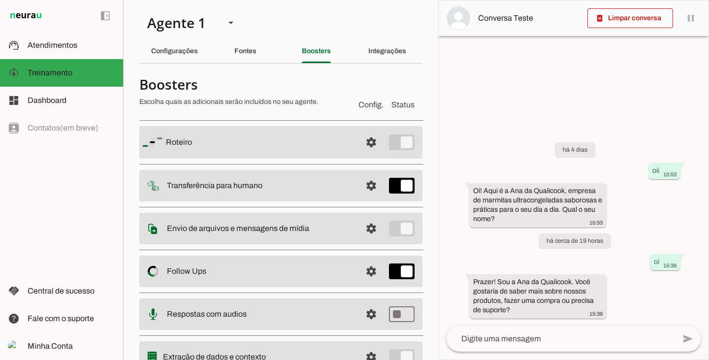
click at [304, 144] on slot at bounding box center [260, 142] width 188 height 12
click at [364, 145] on span at bounding box center [372, 143] width 24 height 24
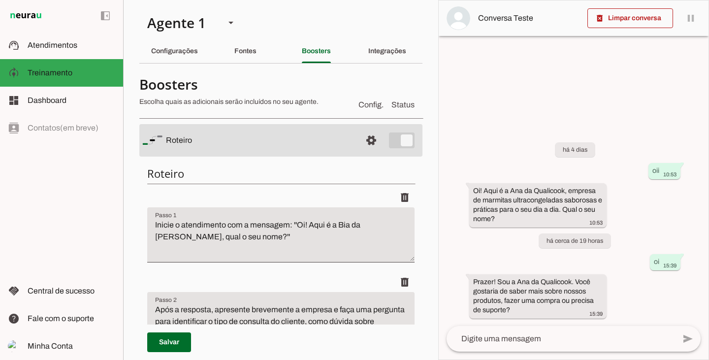
click at [263, 239] on textarea "Inicie o atendimento com a mensagem: ''Oi! Aqui é a Bia da [PERSON_NAME], qual …" at bounding box center [280, 238] width 267 height 39
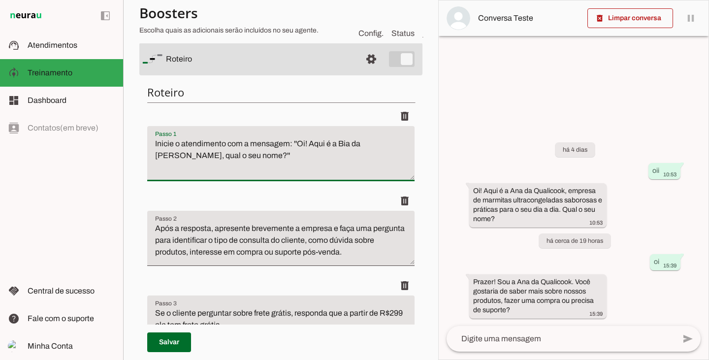
scroll to position [99, 0]
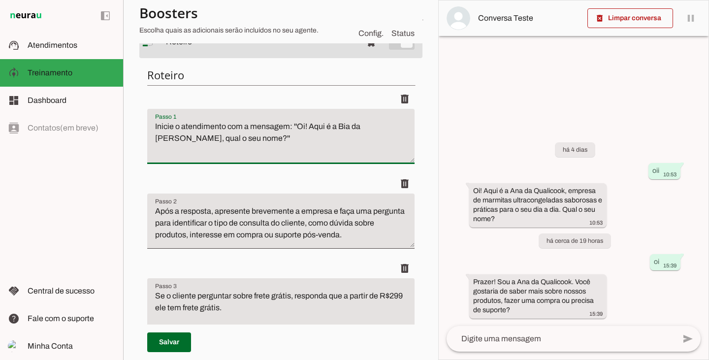
click at [250, 229] on textarea "Após a resposta, apresente brevemente a empresa e faça uma pergunta para identi…" at bounding box center [280, 224] width 267 height 39
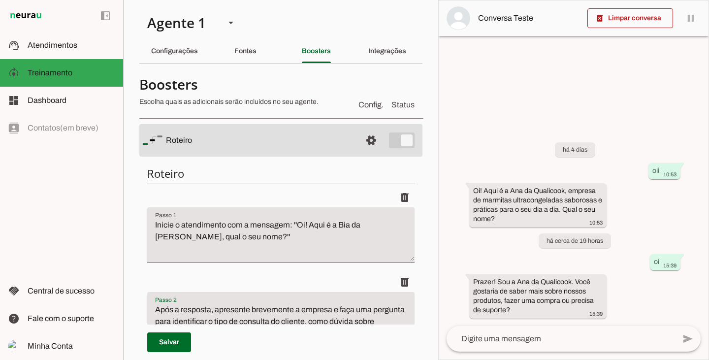
scroll to position [49, 0]
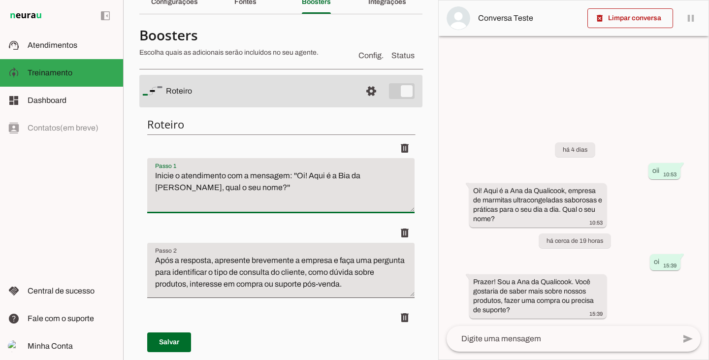
click at [249, 192] on textarea "Inicie o atendimento com a mensagem: ''Oi! Aqui é a Bia da [PERSON_NAME], qual …" at bounding box center [280, 189] width 267 height 39
click at [271, 207] on textarea "Inicie o atendimento com a mensagem: ''Oi! Aqui é a Bia da [PERSON_NAME], qual …" at bounding box center [280, 189] width 267 height 39
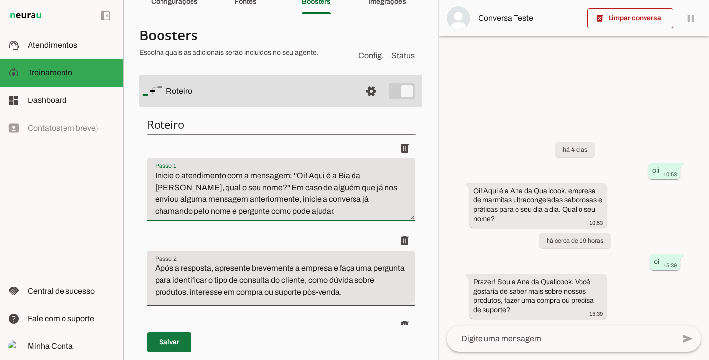
type textarea "Inicie o atendimento com a mensagem: ''Oi! Aqui é a Bia da [PERSON_NAME], qual …"
type md-filled-text-field "Inicie o atendimento com a mensagem: ''Oi! Aqui é a Bia da [PERSON_NAME], qual …"
click at [164, 339] on span at bounding box center [169, 343] width 44 height 24
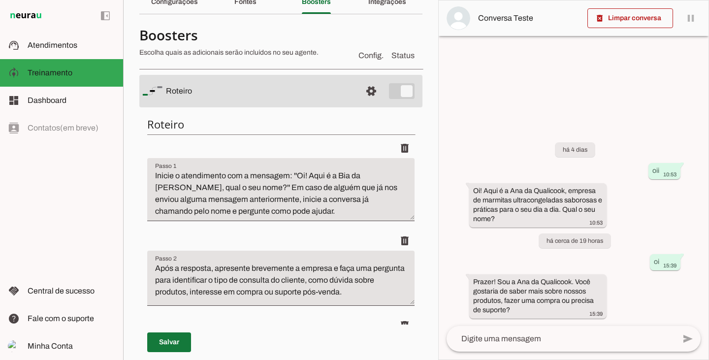
click at [159, 346] on span at bounding box center [169, 343] width 44 height 24
click at [168, 336] on span at bounding box center [169, 343] width 44 height 24
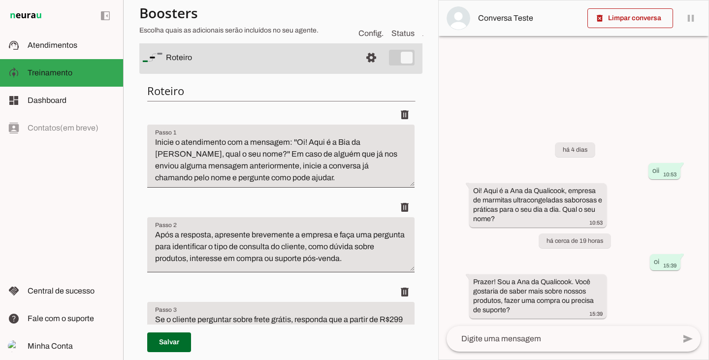
scroll to position [0, 0]
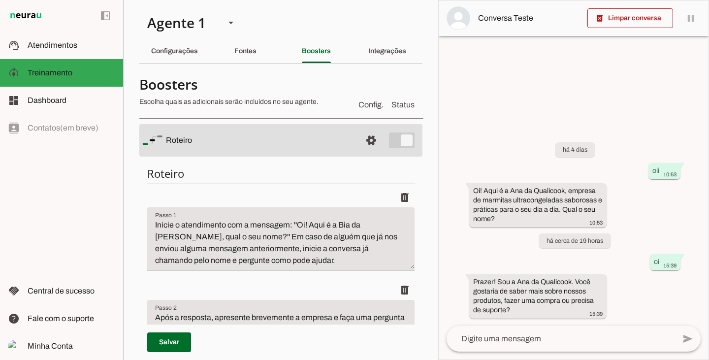
click at [264, 135] on slot at bounding box center [260, 140] width 188 height 12
click at [0, 0] on slot "Integrações" at bounding box center [0, 0] width 0 height 0
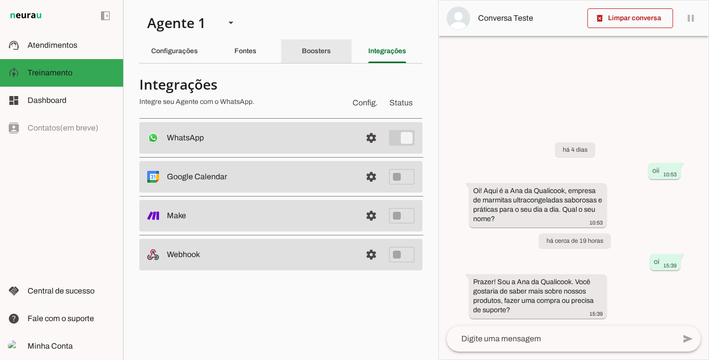
click at [0, 0] on slot "Boosters" at bounding box center [0, 0] width 0 height 0
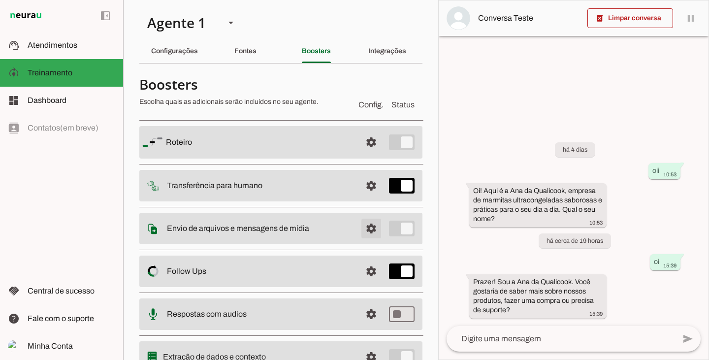
click at [361, 229] on span at bounding box center [372, 229] width 24 height 24
